Goal: Transaction & Acquisition: Purchase product/service

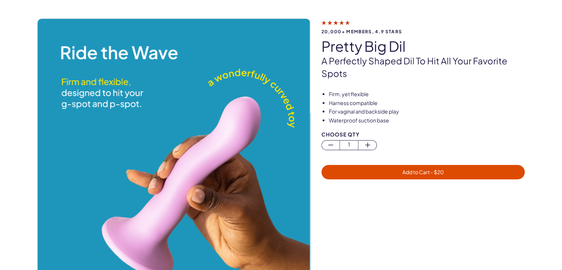
scroll to position [74, 0]
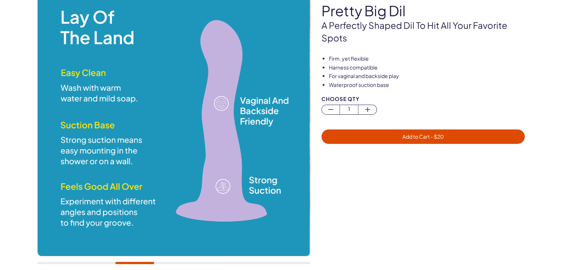
click at [146, 149] on img at bounding box center [173, 119] width 272 height 272
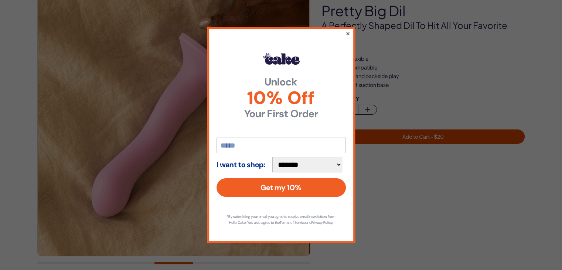
click at [347, 31] on button "×" at bounding box center [347, 33] width 5 height 9
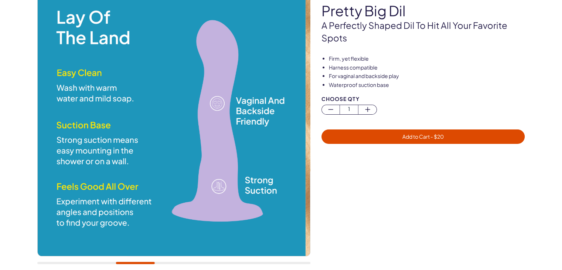
click at [120, 266] on div at bounding box center [173, 127] width 273 height 289
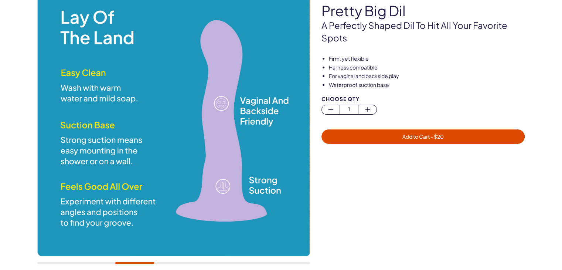
drag, startPoint x: 128, startPoint y: 261, endPoint x: 122, endPoint y: 259, distance: 6.6
click at [122, 259] on div at bounding box center [173, 127] width 273 height 289
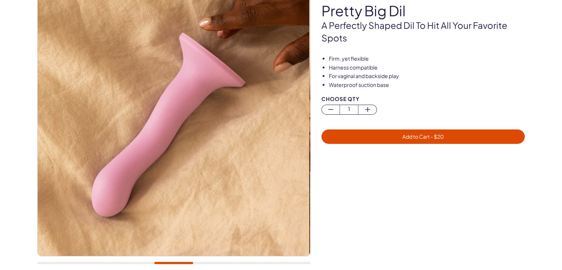
click at [132, 266] on div at bounding box center [173, 127] width 273 height 289
click at [144, 263] on div at bounding box center [173, 263] width 273 height 2
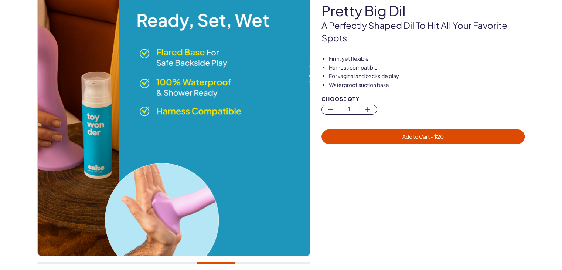
click at [216, 263] on div at bounding box center [173, 263] width 273 height 2
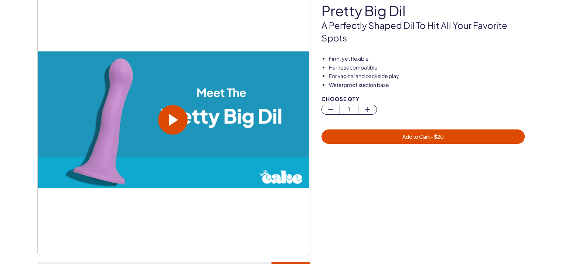
click at [179, 126] on span at bounding box center [173, 120] width 30 height 30
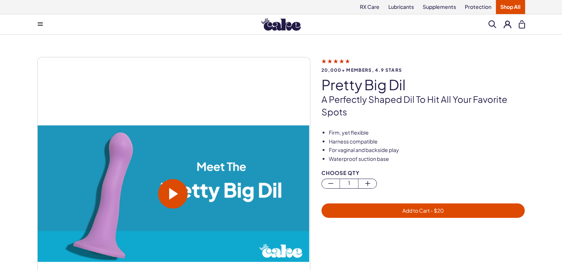
click at [490, 23] on span at bounding box center [493, 24] width 8 height 8
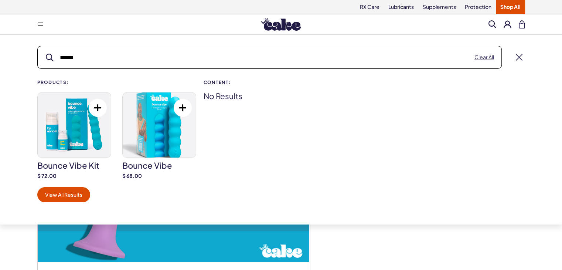
type input "******"
click at [150, 132] on img at bounding box center [159, 124] width 73 height 65
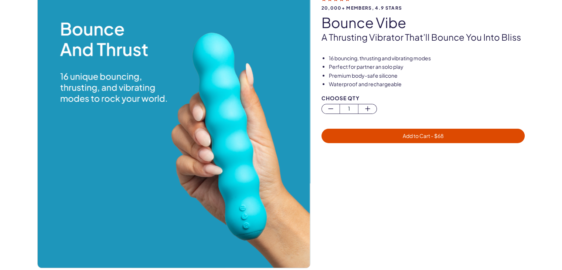
scroll to position [74, 0]
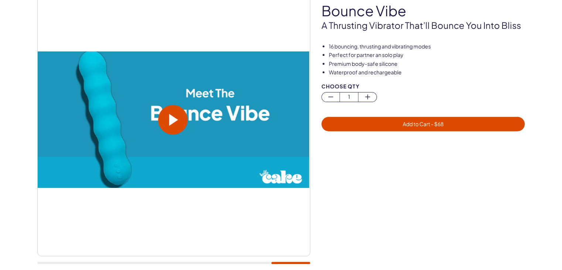
click at [173, 121] on span at bounding box center [173, 120] width 9 height 12
drag, startPoint x: 446, startPoint y: 202, endPoint x: 444, endPoint y: 195, distance: 7.6
